Goal: Transaction & Acquisition: Purchase product/service

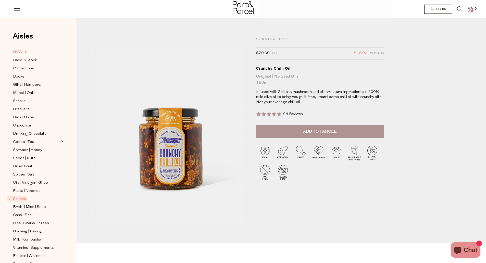
click at [25, 53] on span "NEW IN" at bounding box center [20, 52] width 15 height 6
